Goal: Book appointment/travel/reservation

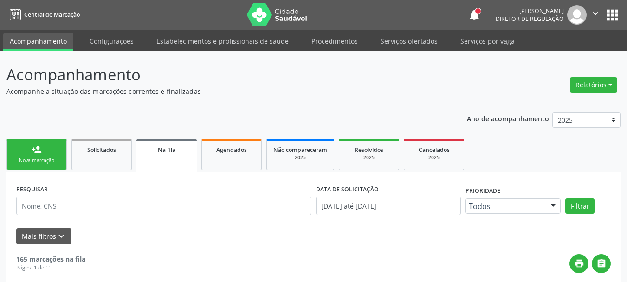
click at [605, 20] on button "apps" at bounding box center [612, 15] width 16 height 16
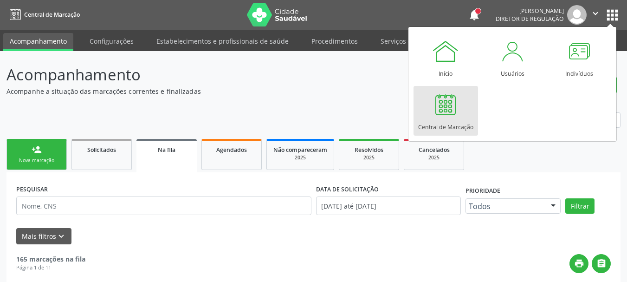
click at [451, 102] on div at bounding box center [446, 105] width 28 height 28
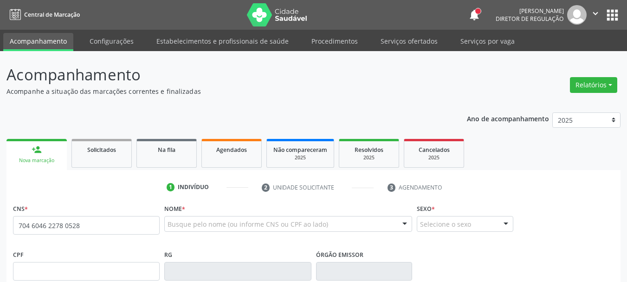
type input "704 6046 2278 0528"
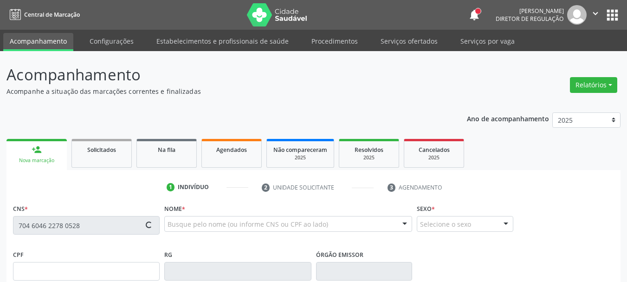
scroll to position [93, 0]
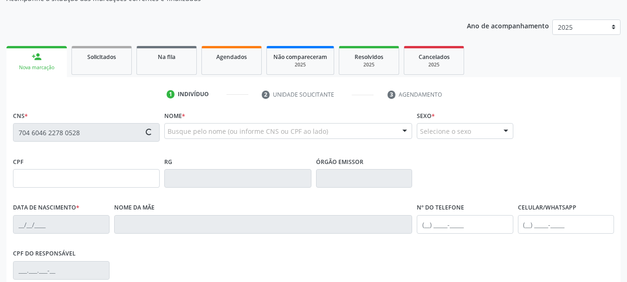
type input "034.315.934-10"
type input "[DATE]"
type input "[PERSON_NAME]"
type input "[PHONE_NUMBER]"
type input "S/N"
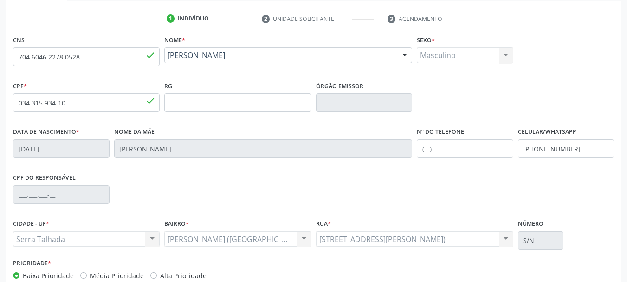
scroll to position [186, 0]
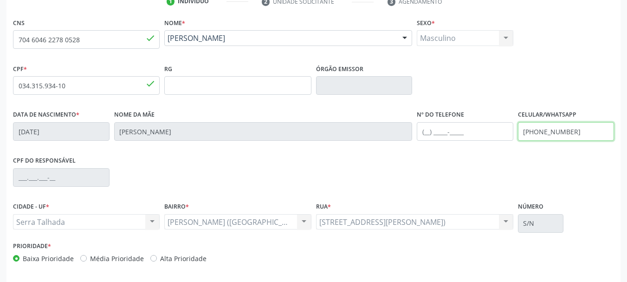
drag, startPoint x: 575, startPoint y: 130, endPoint x: 487, endPoint y: 128, distance: 87.7
click at [487, 128] on div "Data de nascimento * [DATE] Nome da mãe [PERSON_NAME] Nº do Telefone Celular/Wh…" at bounding box center [314, 131] width 606 height 46
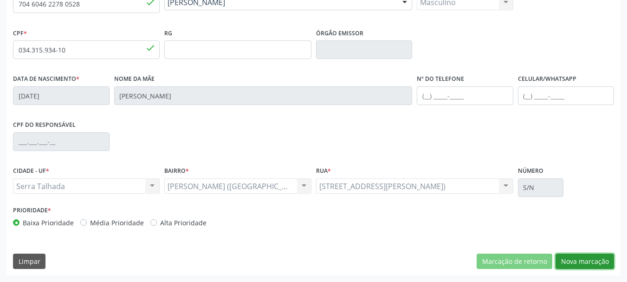
click at [581, 265] on button "Nova marcação" at bounding box center [585, 261] width 58 height 16
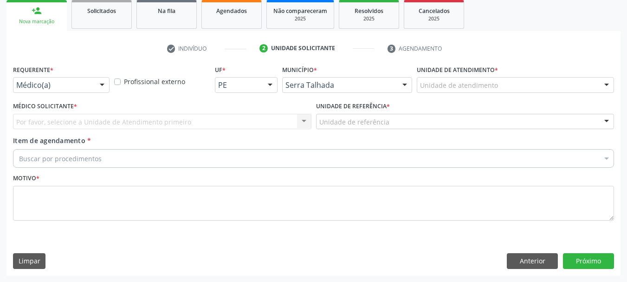
scroll to position [139, 0]
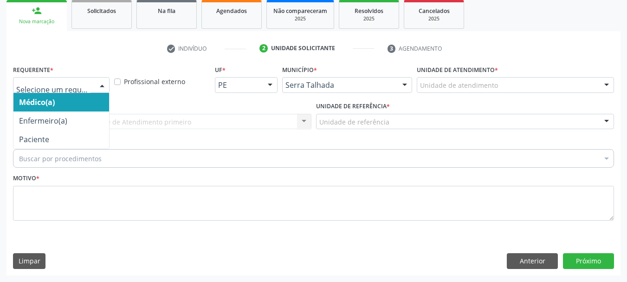
drag, startPoint x: 59, startPoint y: 81, endPoint x: 42, endPoint y: 123, distance: 45.4
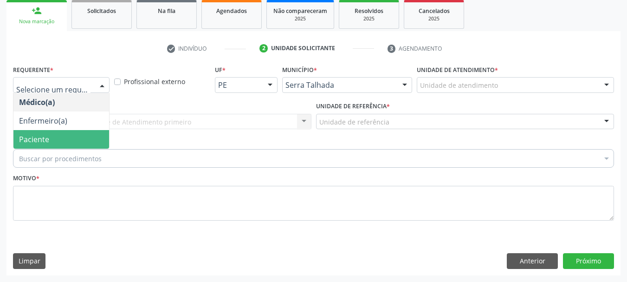
drag, startPoint x: 39, startPoint y: 143, endPoint x: 42, endPoint y: 129, distance: 13.8
click at [39, 144] on span "Paciente" at bounding box center [34, 139] width 30 height 10
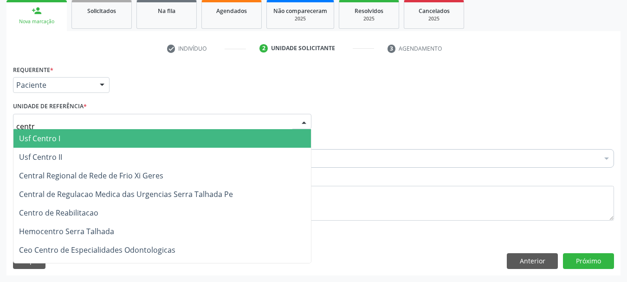
type input "centro"
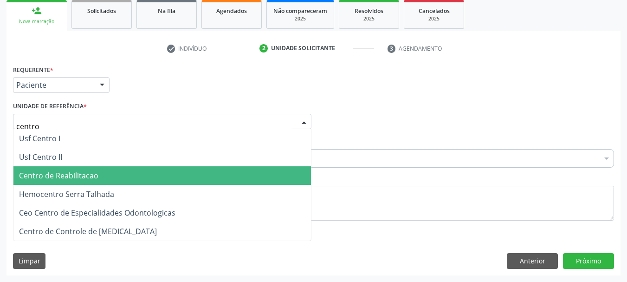
click at [39, 170] on span "Centro de Reabilitacao" at bounding box center [162, 175] width 298 height 19
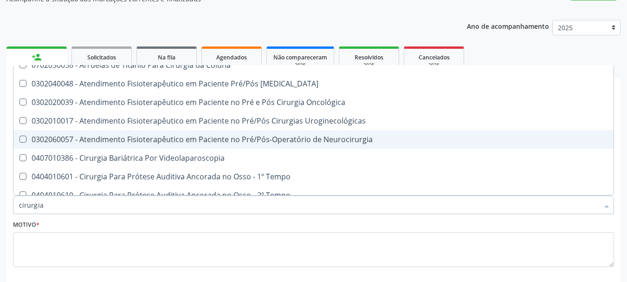
scroll to position [0, 0]
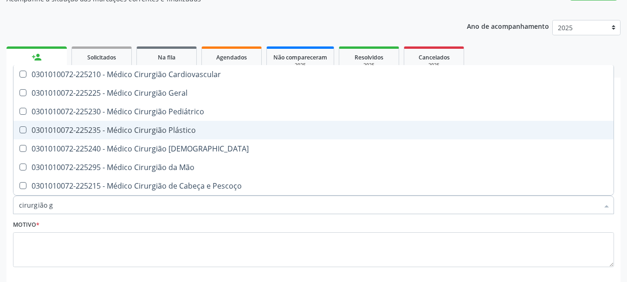
type input "cirurgião ge"
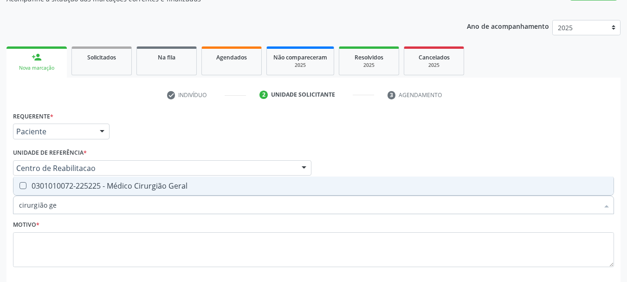
click at [223, 192] on span "0301010072-225225 - Médico Cirurgião Geral" at bounding box center [313, 185] width 600 height 19
checkbox Geral "true"
click at [210, 223] on div "Motivo *" at bounding box center [313, 242] width 601 height 49
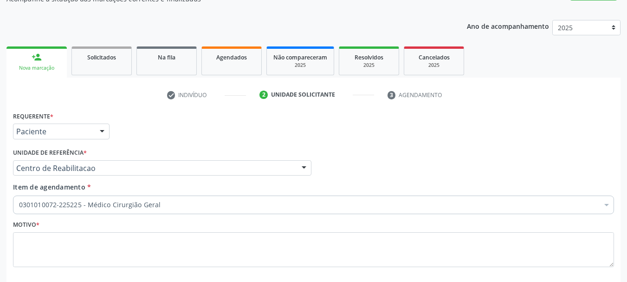
scroll to position [139, 0]
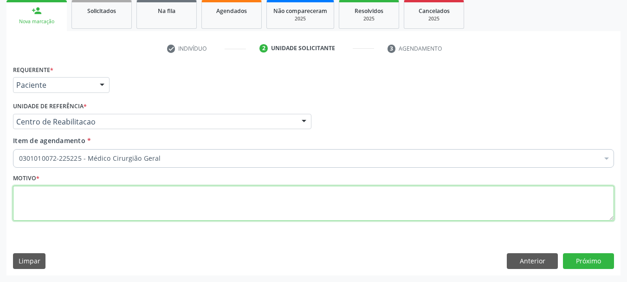
click at [202, 203] on textarea at bounding box center [313, 203] width 601 height 35
type textarea "..."
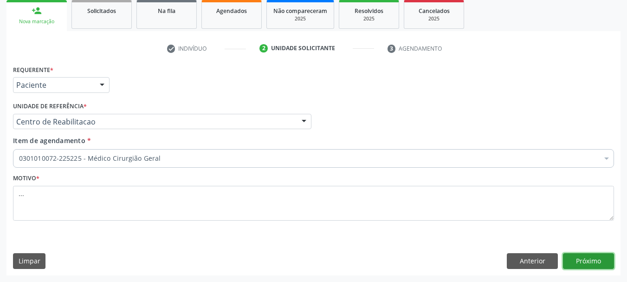
click at [585, 259] on button "Próximo" at bounding box center [588, 261] width 51 height 16
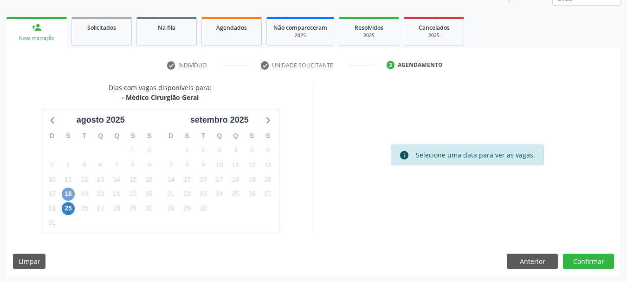
click at [63, 192] on span "18" at bounding box center [68, 194] width 13 height 13
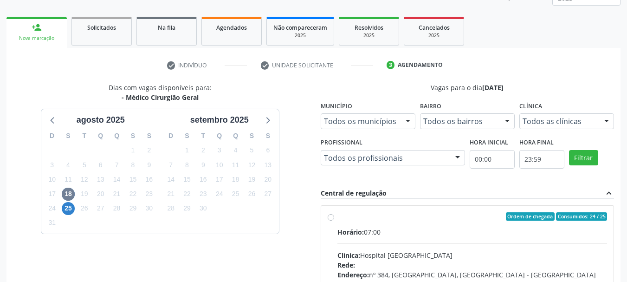
click at [337, 215] on label "Ordem de chegada Consumidos: 24 / 25 Horário: 07:00 Clínica: Hospital [GEOGRAPH…" at bounding box center [472, 283] width 270 height 143
click at [330, 215] on input "Ordem de chegada Consumidos: 24 / 25 Horário: 07:00 Clínica: Hospital [GEOGRAPH…" at bounding box center [331, 216] width 6 height 8
radio input "true"
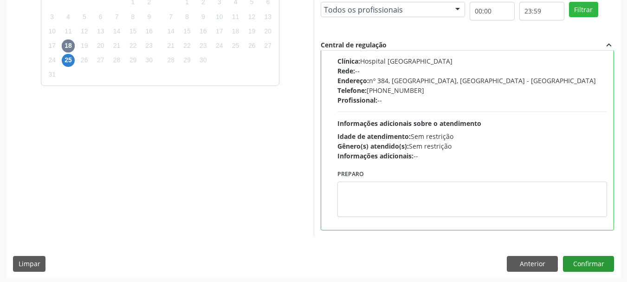
scroll to position [273, 0]
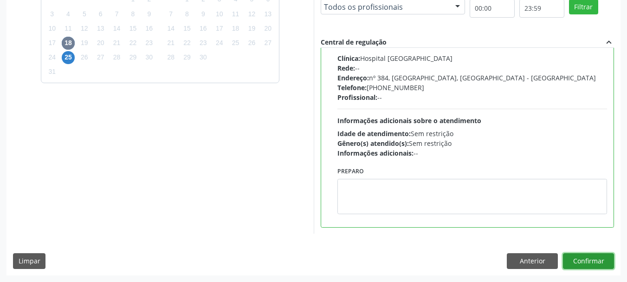
click at [606, 262] on button "Confirmar" at bounding box center [588, 261] width 51 height 16
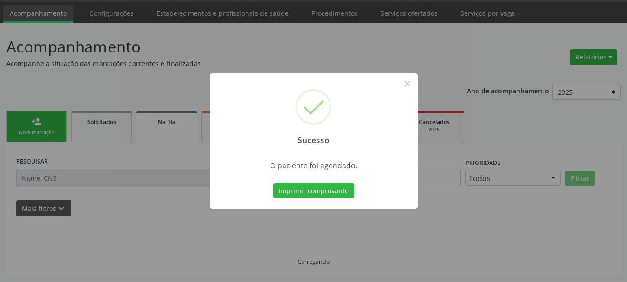
scroll to position [28, 0]
click at [338, 191] on button "Imprimir comprovante" at bounding box center [313, 191] width 81 height 16
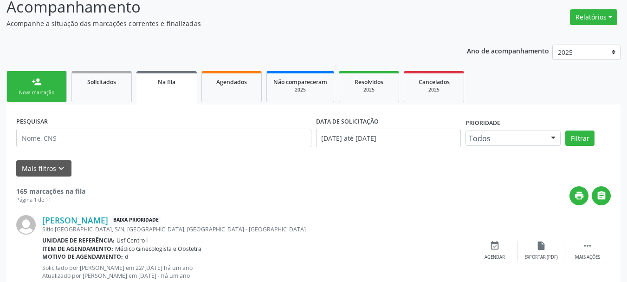
scroll to position [121, 0]
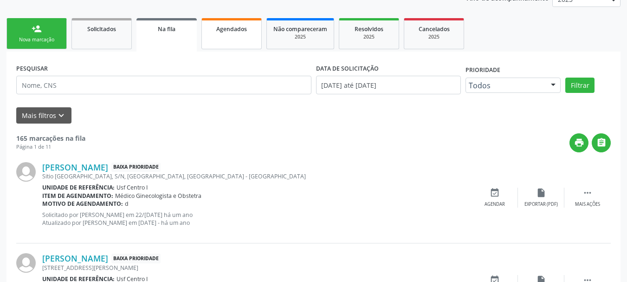
click at [232, 31] on span "Agendados" at bounding box center [231, 29] width 31 height 8
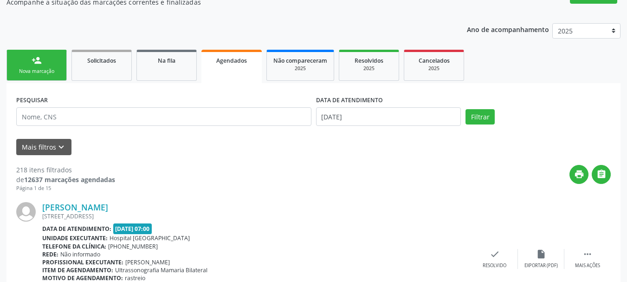
scroll to position [28, 0]
